Goal: Task Accomplishment & Management: Use online tool/utility

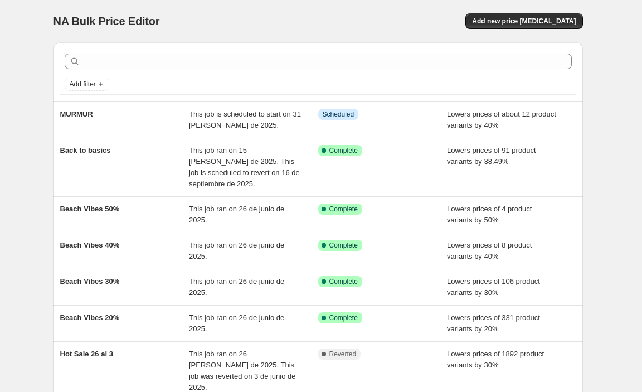
click at [386, 35] on div "NA Bulk Price Editor. This page is ready NA Bulk Price Editor Add new price cha…" at bounding box center [319, 21] width 530 height 42
